Goal: Communication & Community: Answer question/provide support

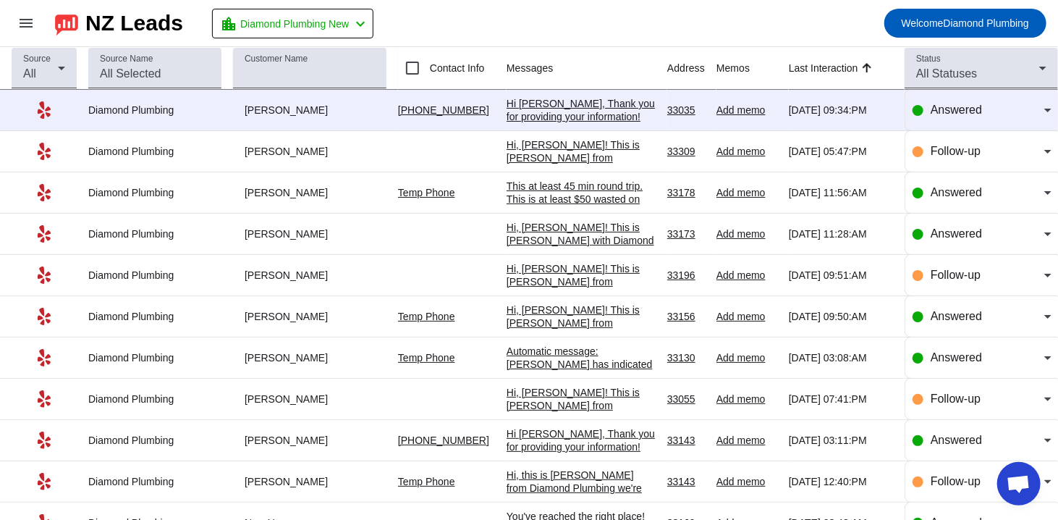
click at [522, 111] on div "Hi [PERSON_NAME], Thank you for providing your information! We'll get back to y…" at bounding box center [581, 123] width 149 height 52
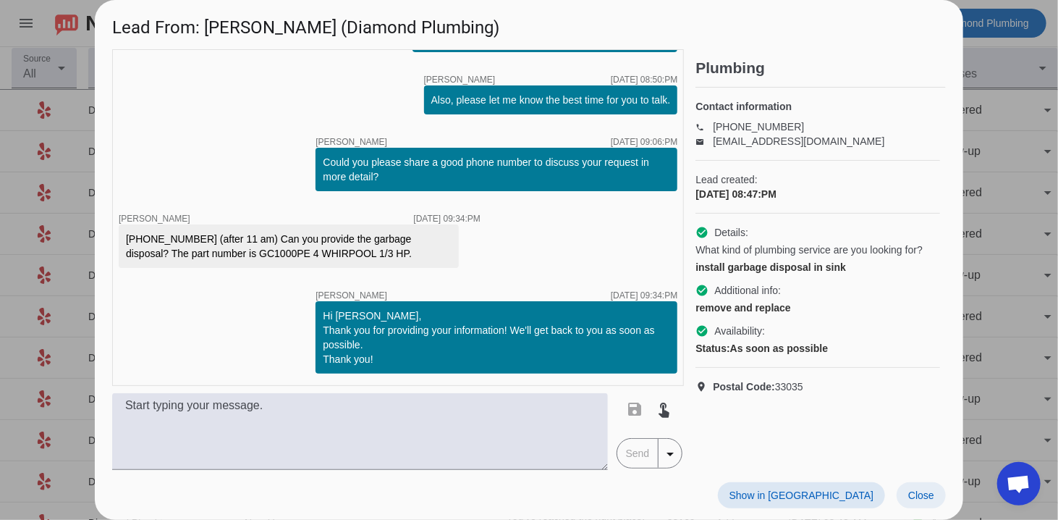
click at [938, 501] on span at bounding box center [921, 495] width 49 height 26
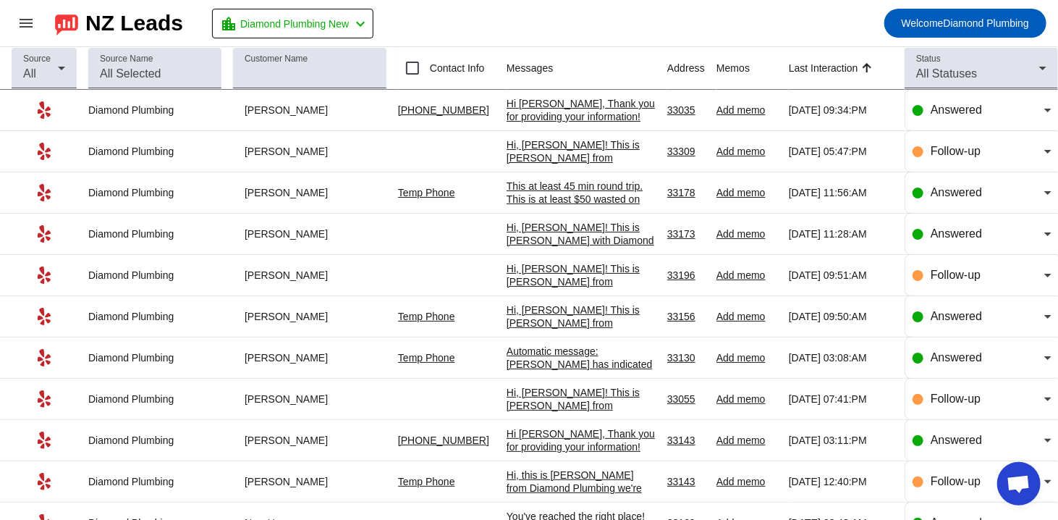
click at [549, 114] on div "Hi [PERSON_NAME], Thank you for providing your information! We'll get back to y…" at bounding box center [581, 123] width 149 height 52
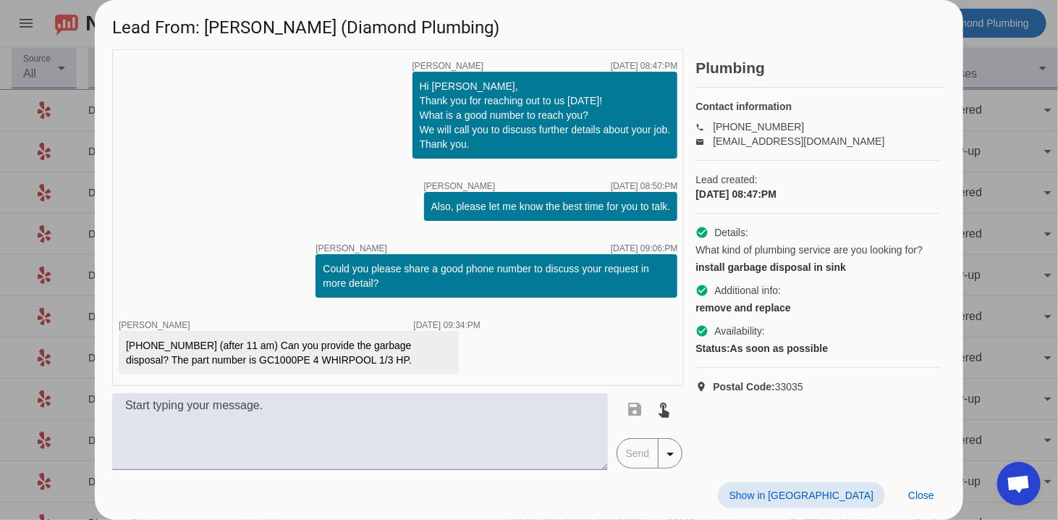
scroll to position [106, 0]
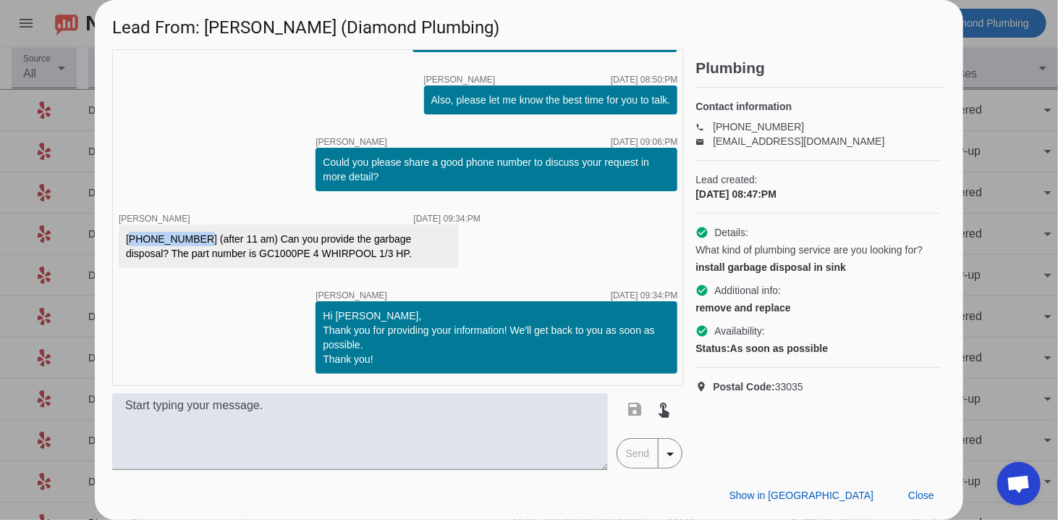
drag, startPoint x: 186, startPoint y: 236, endPoint x: 118, endPoint y: 235, distance: 68.0
click at [118, 235] on div "timer close [PERSON_NAME] [DATE] 08:47:PM Hi [PERSON_NAME], Thank you for reach…" at bounding box center [398, 217] width 572 height 336
copy div "[PHONE_NUMBER]"
drag, startPoint x: 192, startPoint y: 255, endPoint x: 344, endPoint y: 255, distance: 152.7
click at [344, 255] on div "[PHONE_NUMBER] (after 11 am) Can you provide the garbage disposal? The part num…" at bounding box center [289, 246] width 326 height 29
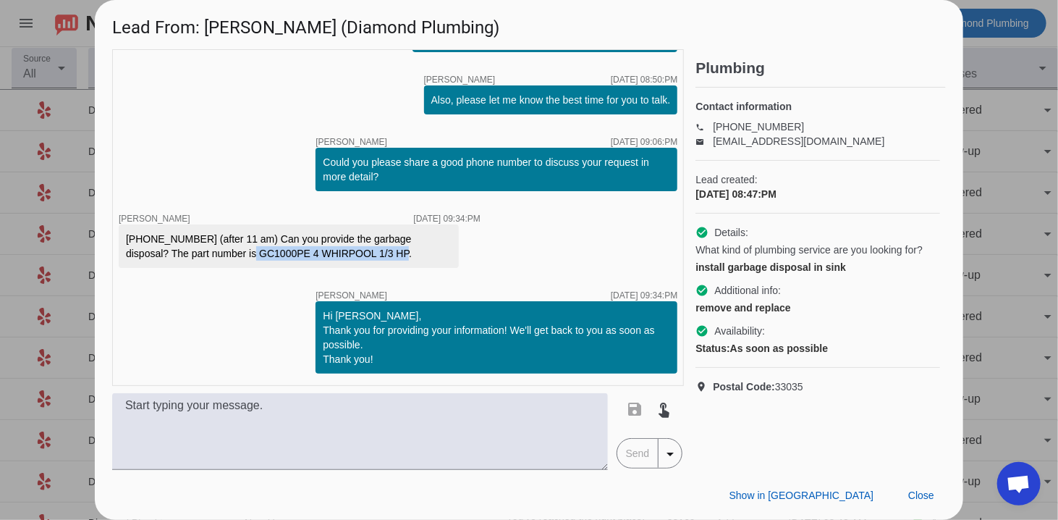
copy div "GC1000PE 4 WHIRPOOL 1/3 HP."
drag, startPoint x: 205, startPoint y: 30, endPoint x: 277, endPoint y: 30, distance: 71.6
click at [277, 30] on h1 "Lead From: [PERSON_NAME] (Diamond Plumbing)" at bounding box center [529, 24] width 868 height 48
copy h1 "[PERSON_NAME]"
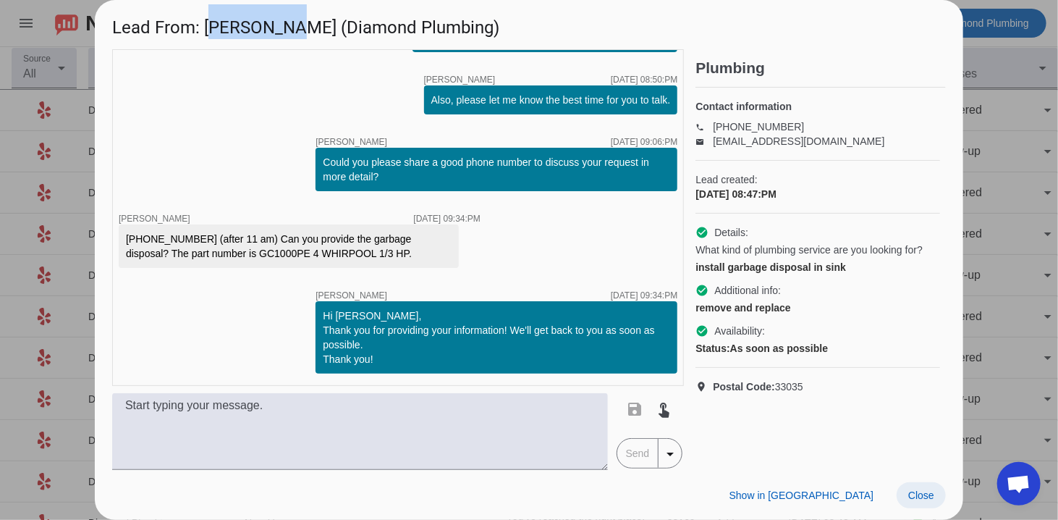
click at [920, 483] on span at bounding box center [921, 495] width 49 height 26
